Goal: Information Seeking & Learning: Learn about a topic

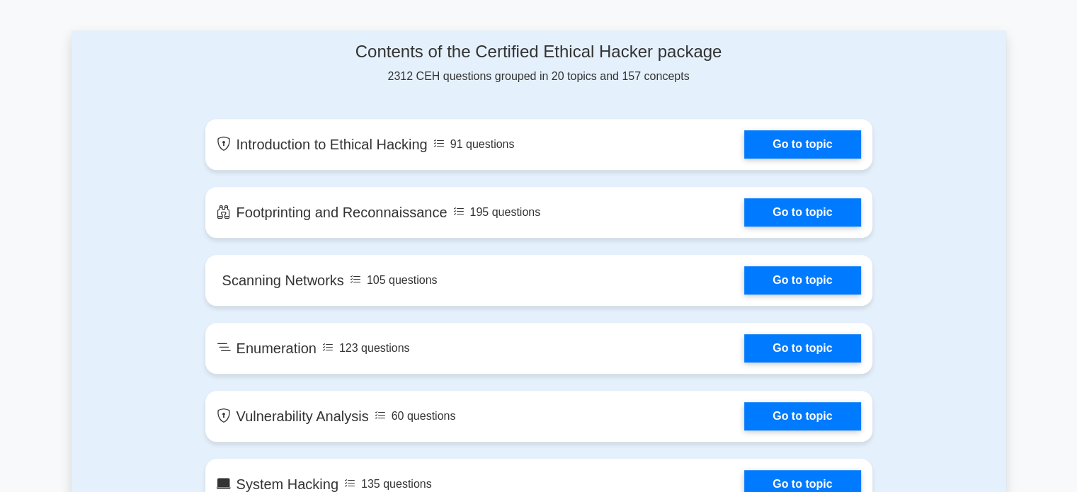
scroll to position [649, 0]
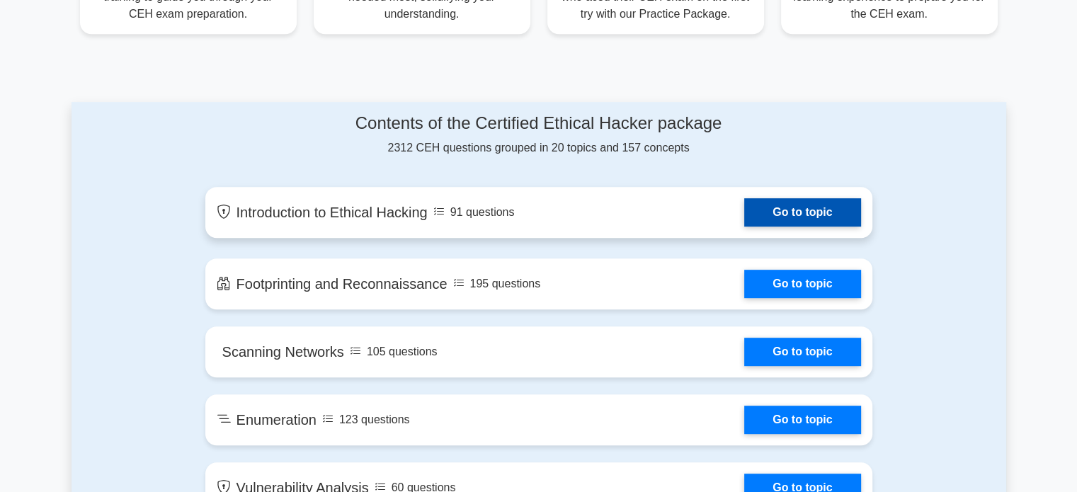
click at [783, 216] on link "Go to topic" at bounding box center [803, 212] width 116 height 28
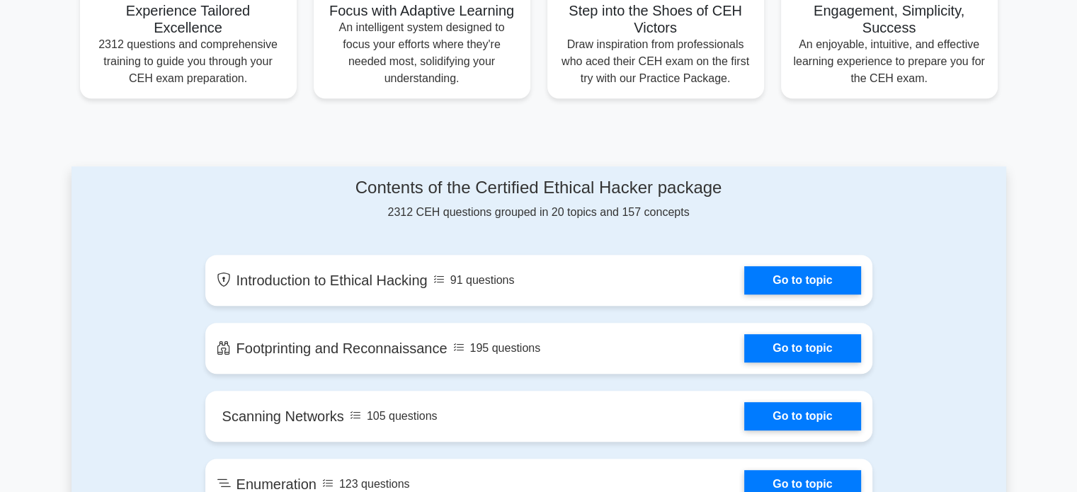
scroll to position [589, 0]
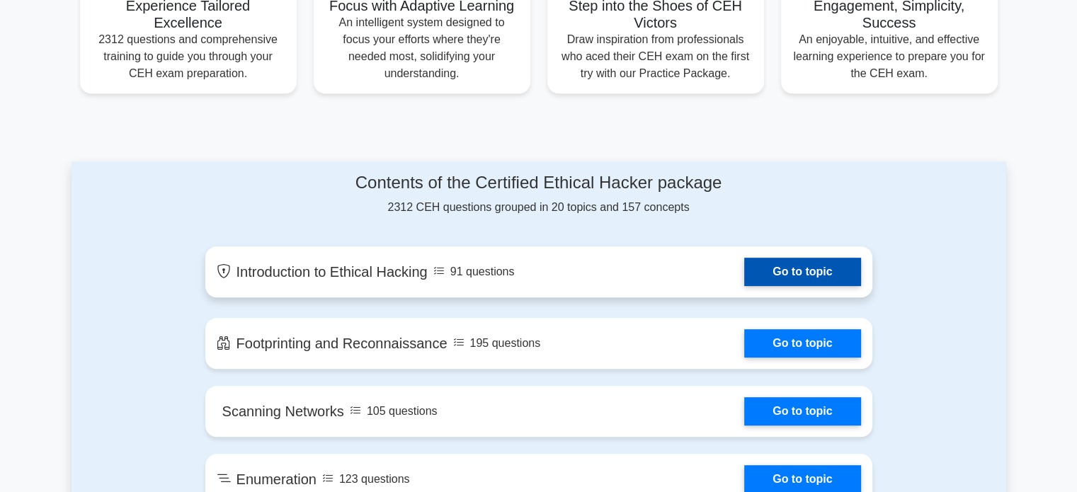
click at [781, 268] on link "Go to topic" at bounding box center [803, 272] width 116 height 28
click at [745, 268] on link "Go to topic" at bounding box center [803, 272] width 116 height 28
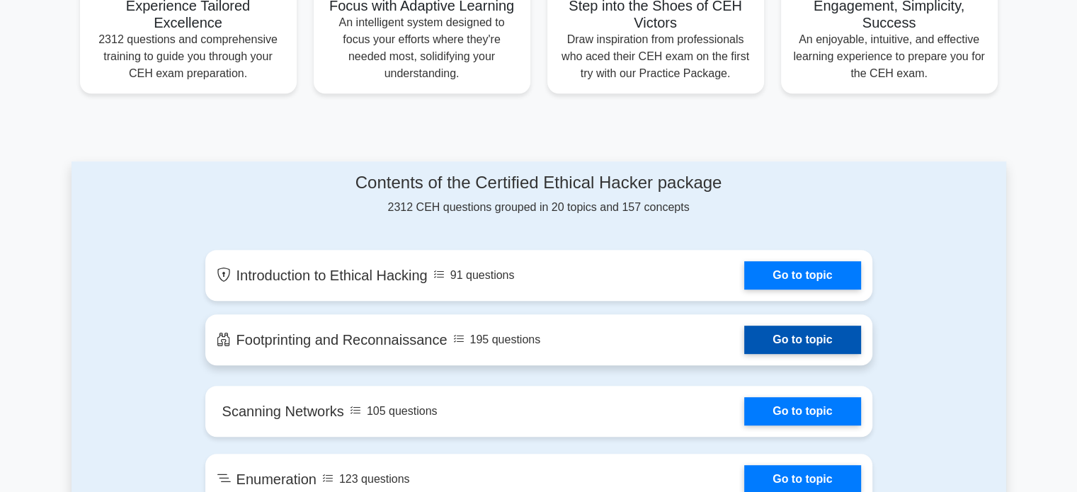
click at [796, 351] on link "Go to topic" at bounding box center [803, 340] width 116 height 28
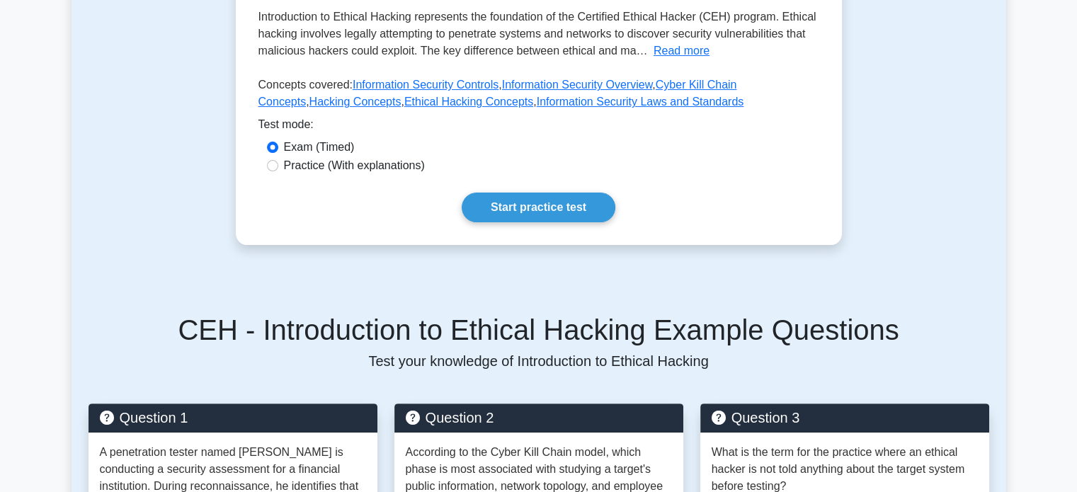
scroll to position [252, 0]
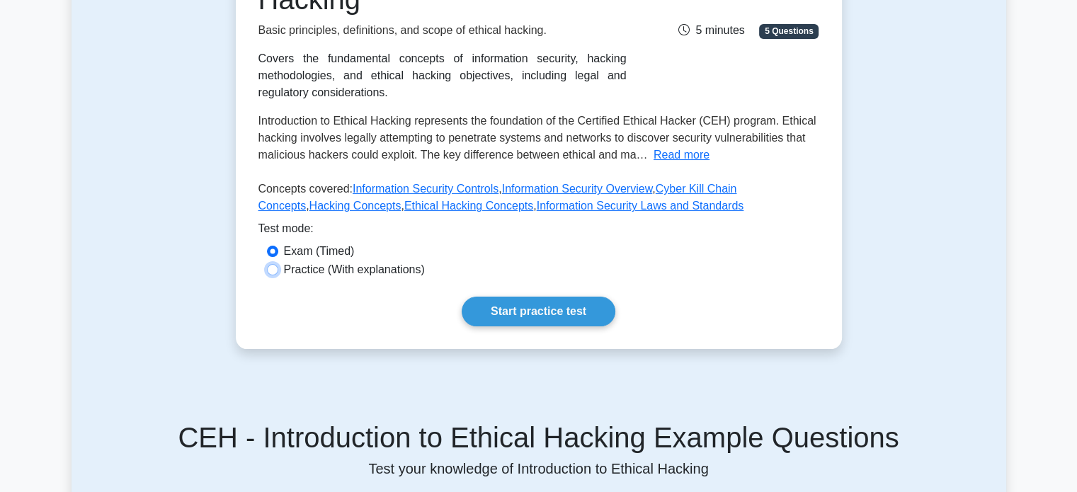
click at [272, 274] on input "Practice (With explanations)" at bounding box center [272, 269] width 11 height 11
radio input "true"
click at [544, 316] on link "Start practice test" at bounding box center [539, 312] width 154 height 30
click at [577, 314] on link "Start practice test" at bounding box center [539, 312] width 154 height 30
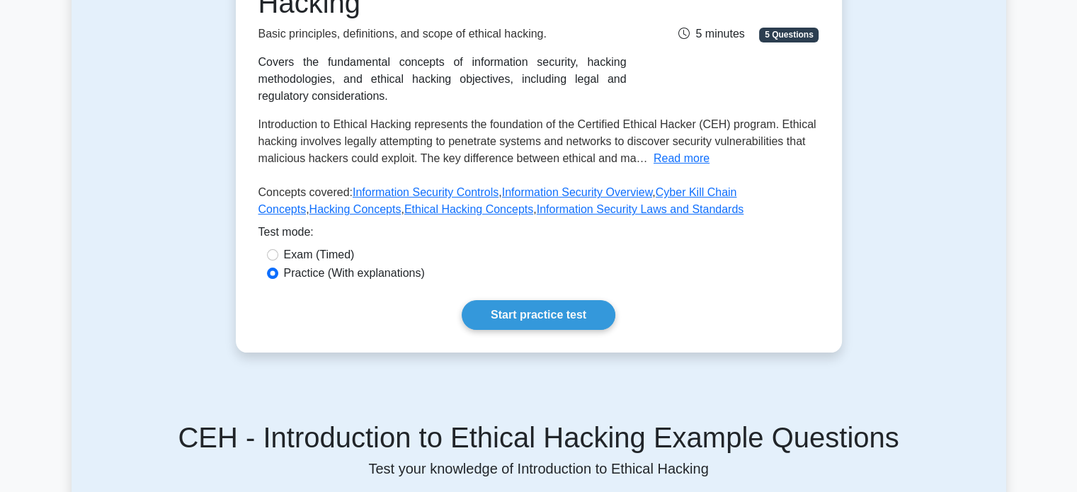
scroll to position [0, 0]
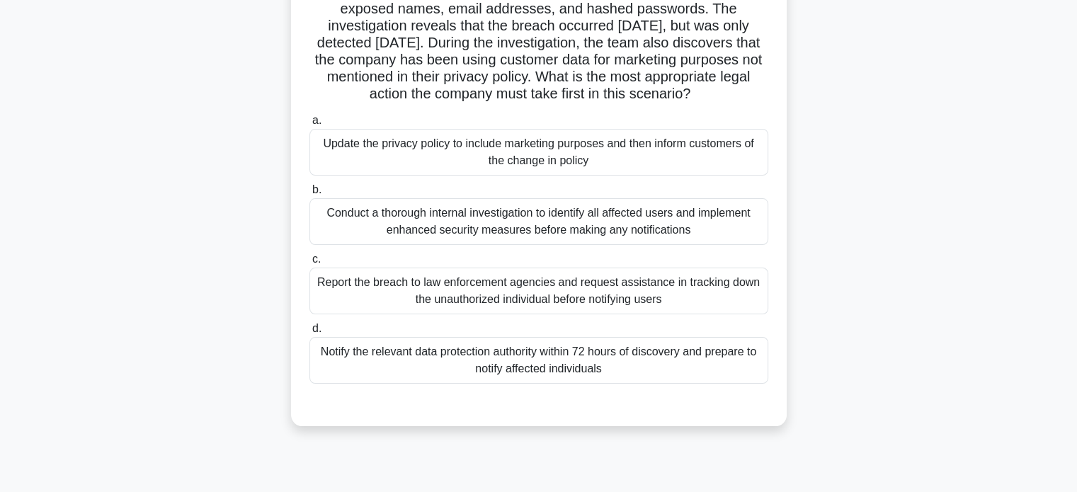
scroll to position [175, 0]
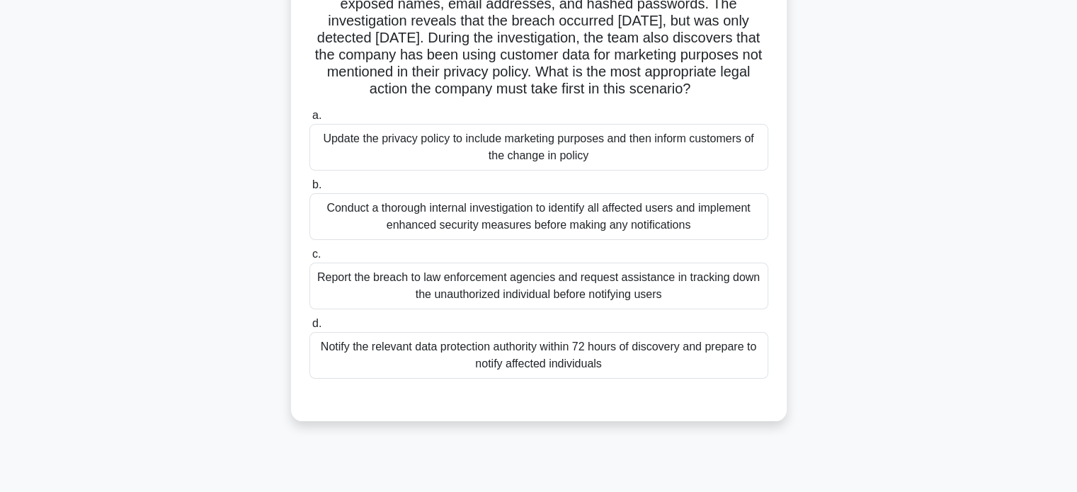
click at [349, 297] on div "Report the breach to law enforcement agencies and request assistance in trackin…" at bounding box center [539, 286] width 459 height 47
click at [310, 259] on input "c. Report the breach to law enforcement agencies and request assistance in trac…" at bounding box center [310, 254] width 0 height 9
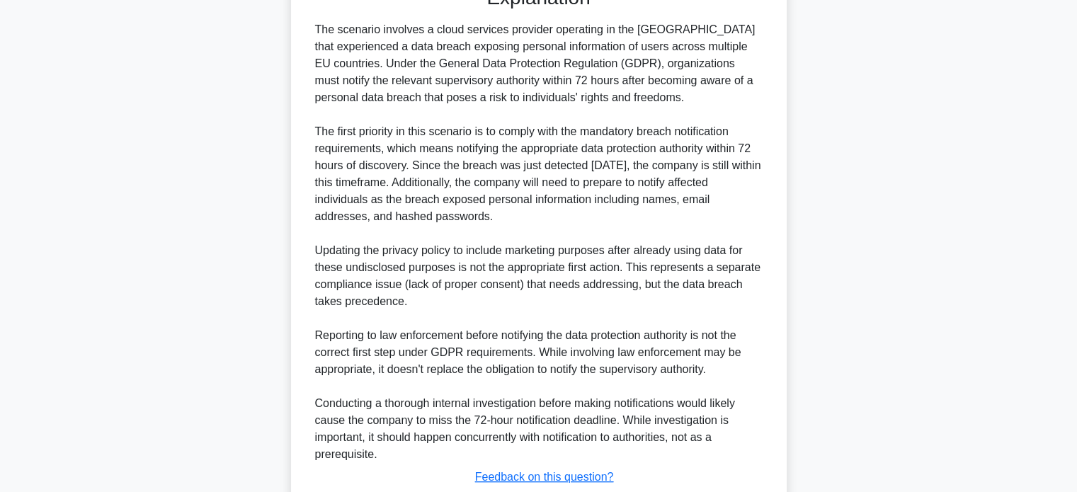
scroll to position [704, 0]
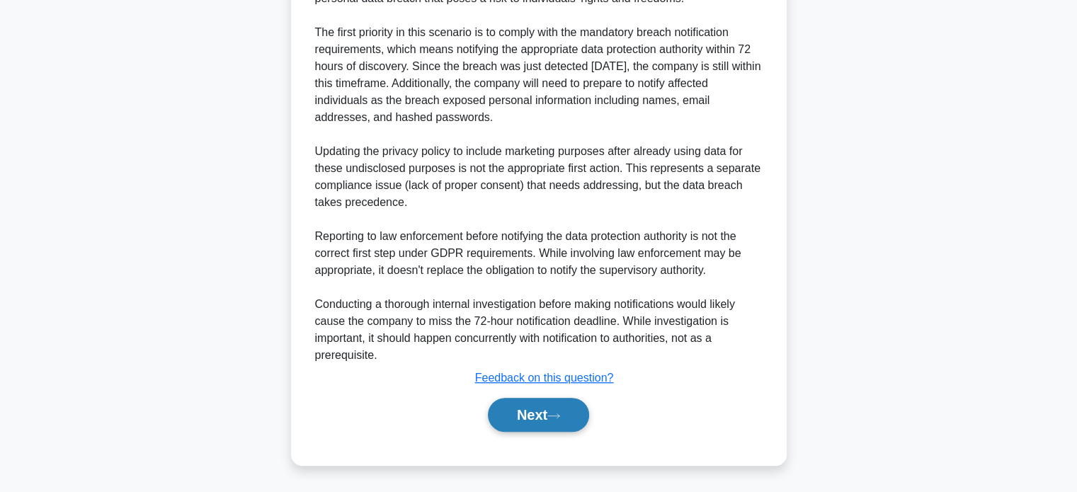
click at [547, 407] on button "Next" at bounding box center [538, 415] width 101 height 34
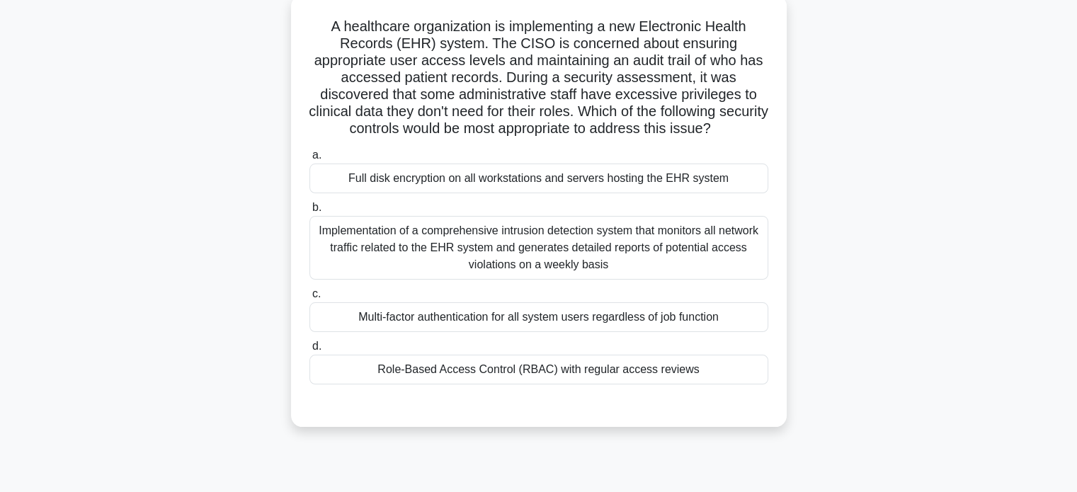
scroll to position [90, 0]
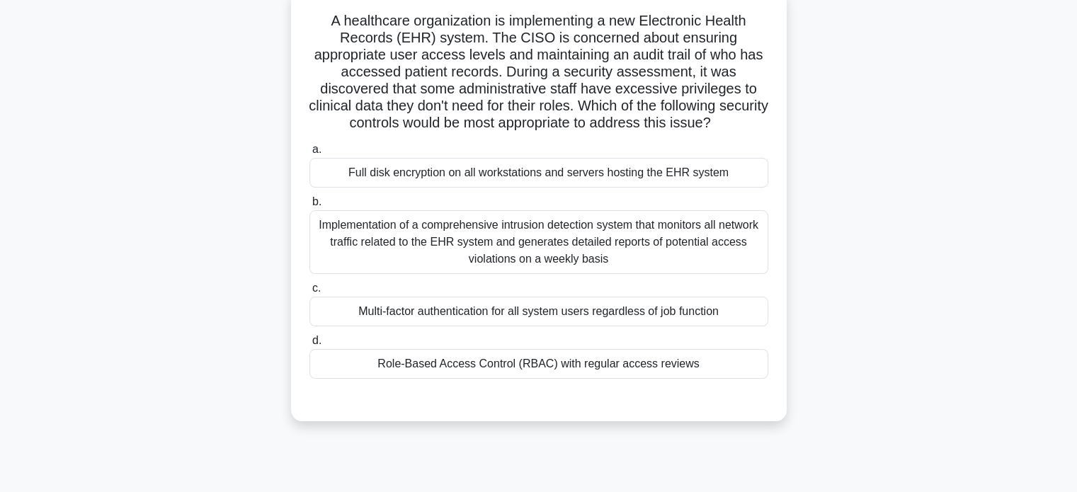
click at [497, 361] on div "Role-Based Access Control (RBAC) with regular access reviews" at bounding box center [539, 364] width 459 height 30
click at [310, 346] on input "d. Role-Based Access Control (RBAC) with regular access reviews" at bounding box center [310, 340] width 0 height 9
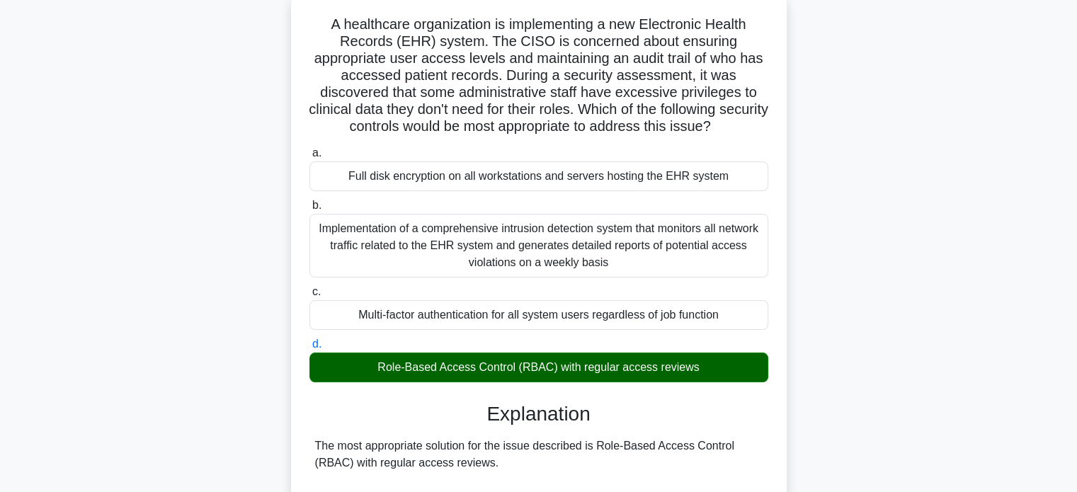
scroll to position [601, 0]
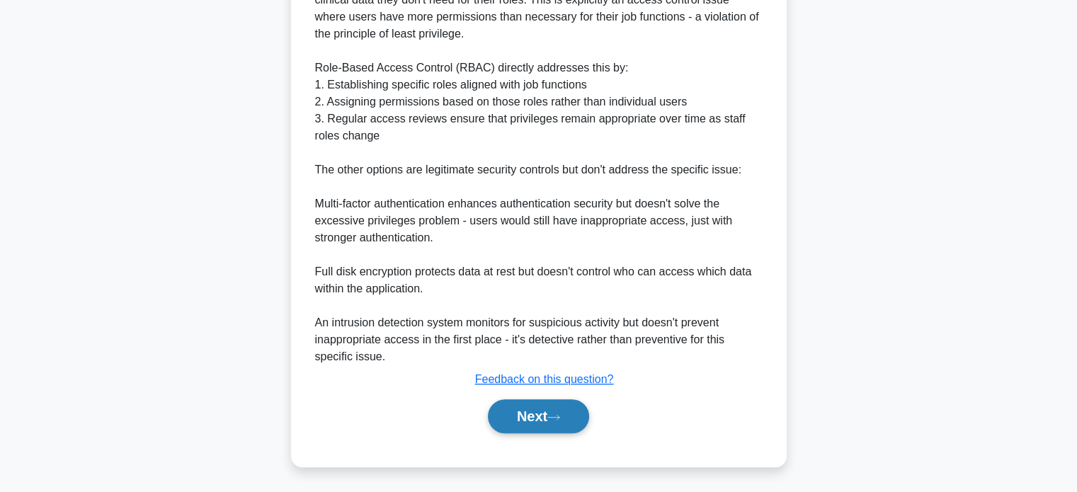
click at [527, 416] on button "Next" at bounding box center [538, 417] width 101 height 34
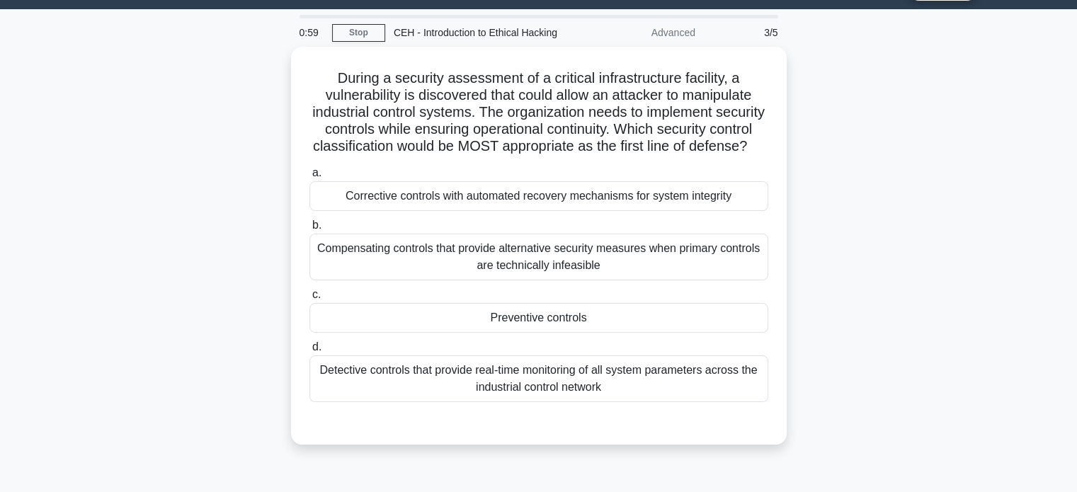
scroll to position [37, 0]
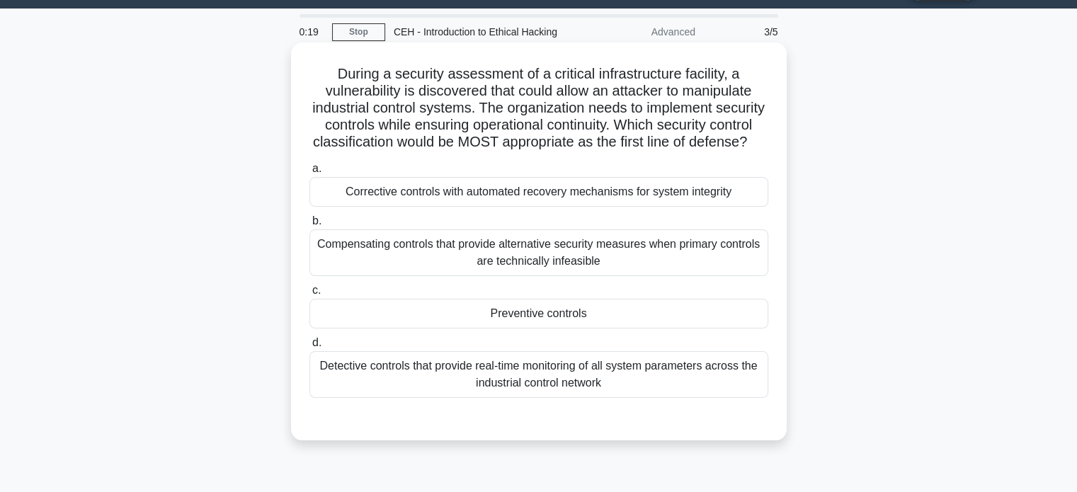
click at [536, 329] on div "Preventive controls" at bounding box center [539, 314] width 459 height 30
click at [310, 295] on input "c. Preventive controls" at bounding box center [310, 290] width 0 height 9
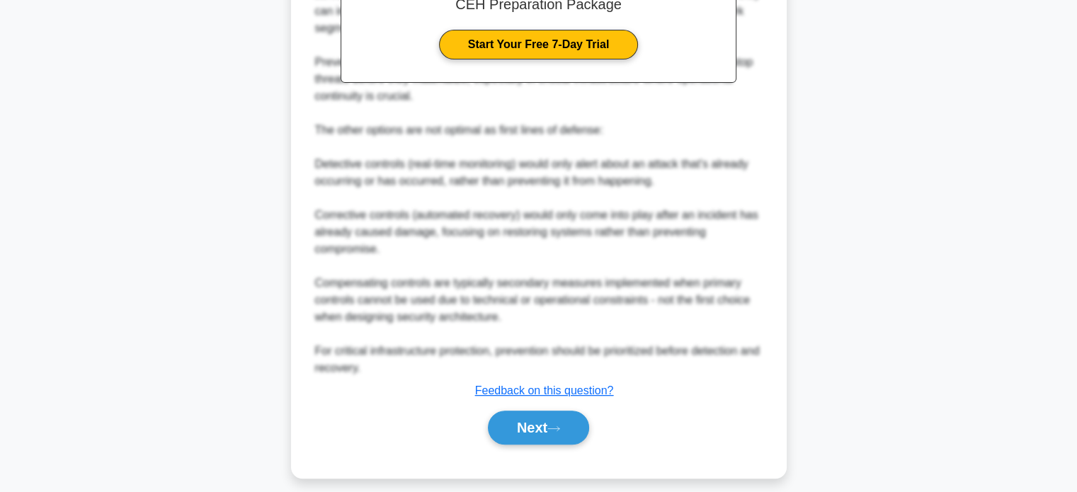
scroll to position [584, 0]
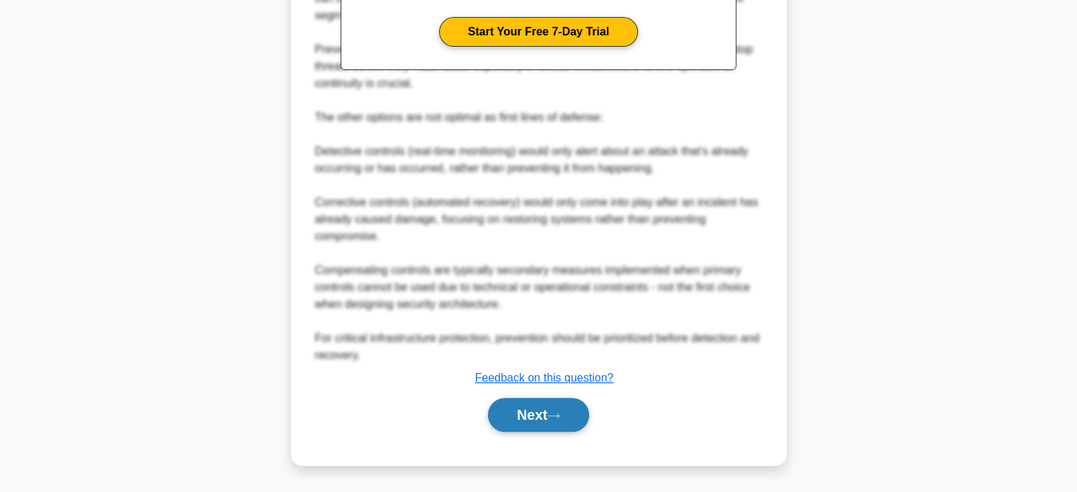
click at [545, 414] on button "Next" at bounding box center [538, 415] width 101 height 34
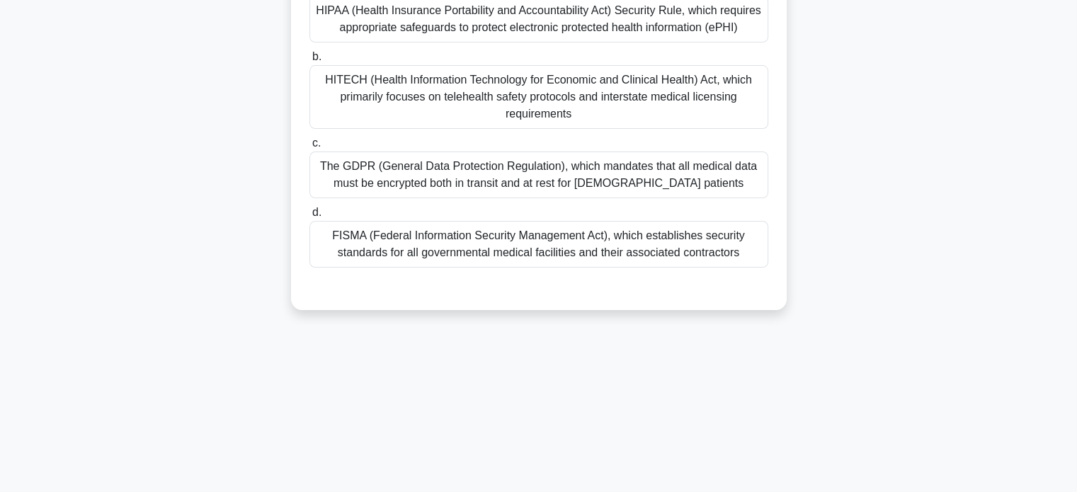
scroll to position [0, 0]
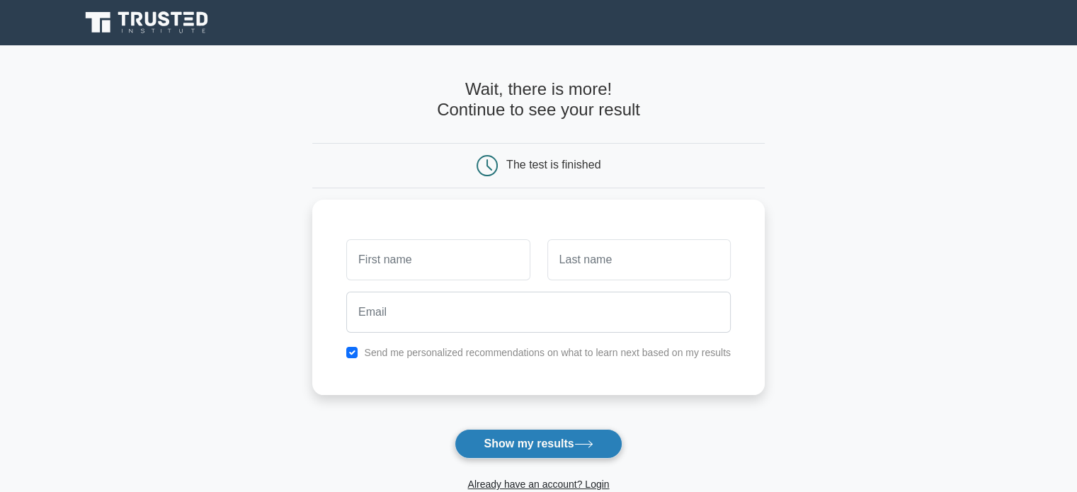
click at [589, 446] on icon at bounding box center [583, 445] width 19 height 8
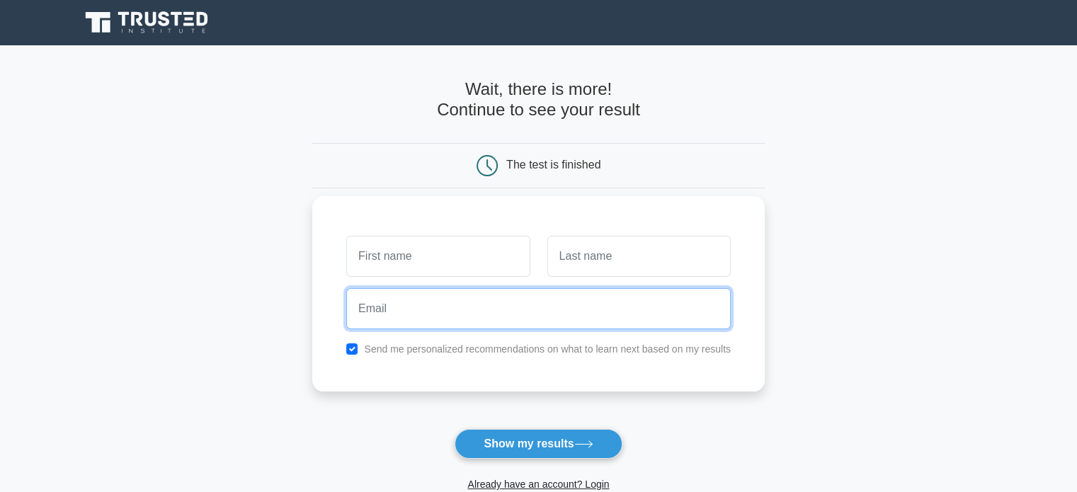
click at [418, 317] on input "email" at bounding box center [538, 308] width 385 height 41
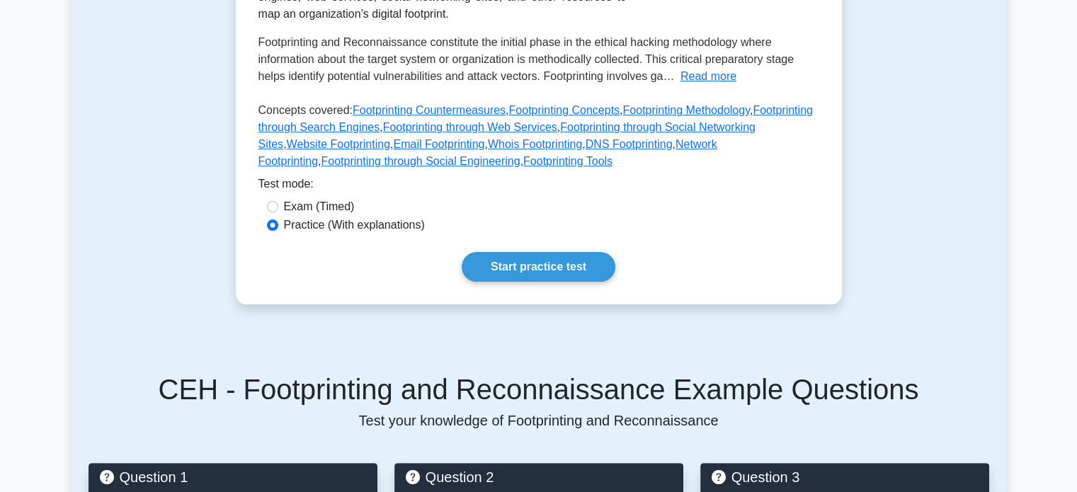
scroll to position [349, 0]
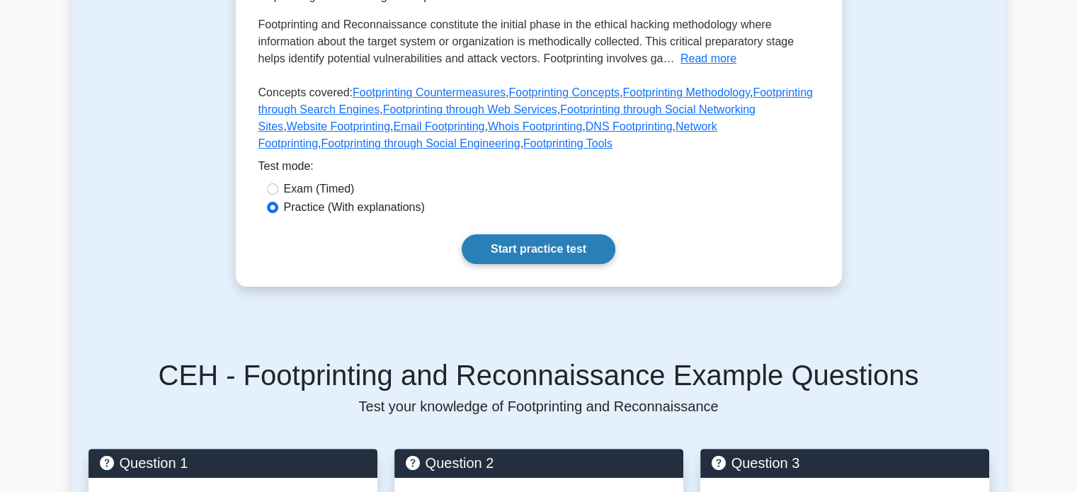
click at [549, 239] on link "Start practice test" at bounding box center [539, 249] width 154 height 30
